Goal: Transaction & Acquisition: Purchase product/service

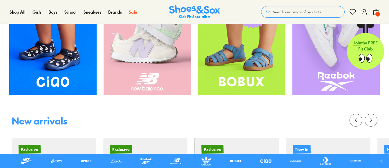
scroll to position [263, 0]
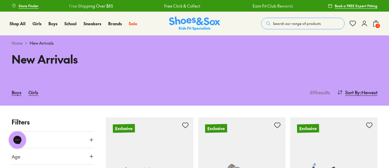
click at [283, 24] on span "Search our range of products" at bounding box center [297, 23] width 48 height 5
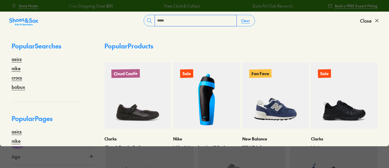
type input "*****"
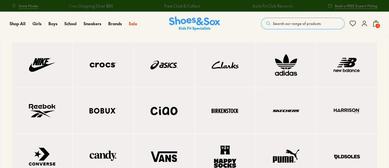
click at [110, 70] on img at bounding box center [103, 65] width 37 height 22
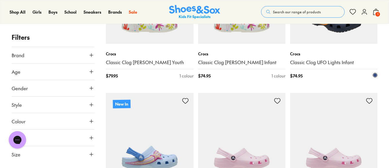
scroll to position [284, 0]
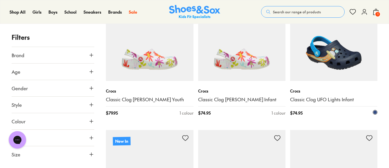
click at [325, 64] on img at bounding box center [333, 37] width 87 height 87
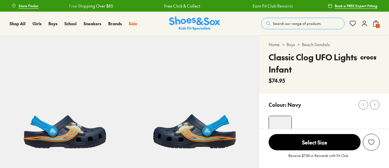
select select "*"
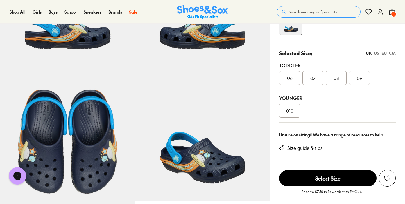
click at [312, 150] on link "Size guide & tips" at bounding box center [304, 148] width 35 height 6
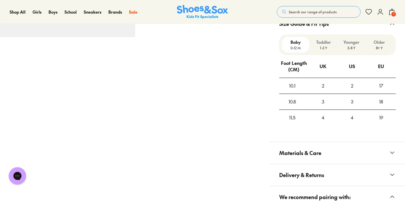
scroll to position [416, 0]
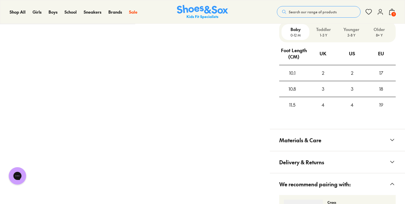
click at [327, 35] on p "1-3 Y" at bounding box center [323, 35] width 23 height 5
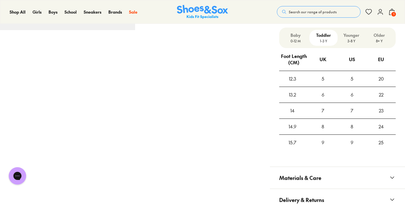
scroll to position [404, 0]
